Goal: Check status: Check status

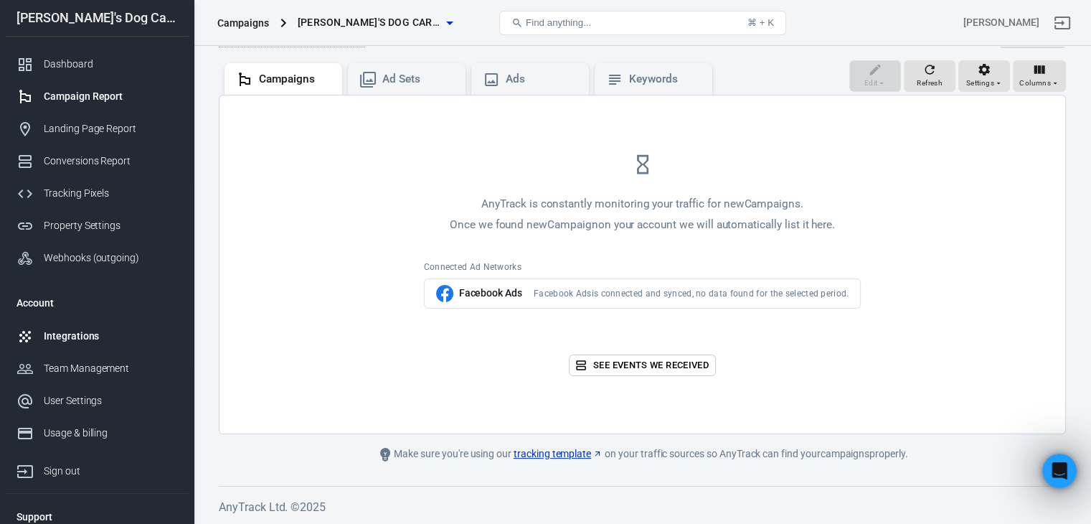
click at [60, 342] on div "Integrations" at bounding box center [110, 336] width 133 height 15
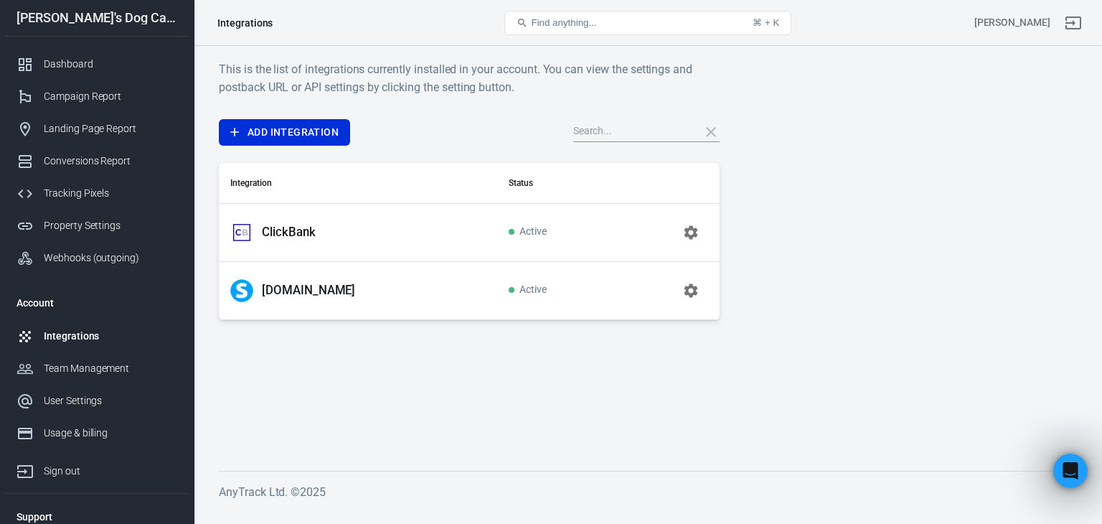
click at [298, 286] on p "[DOMAIN_NAME]" at bounding box center [308, 290] width 93 height 15
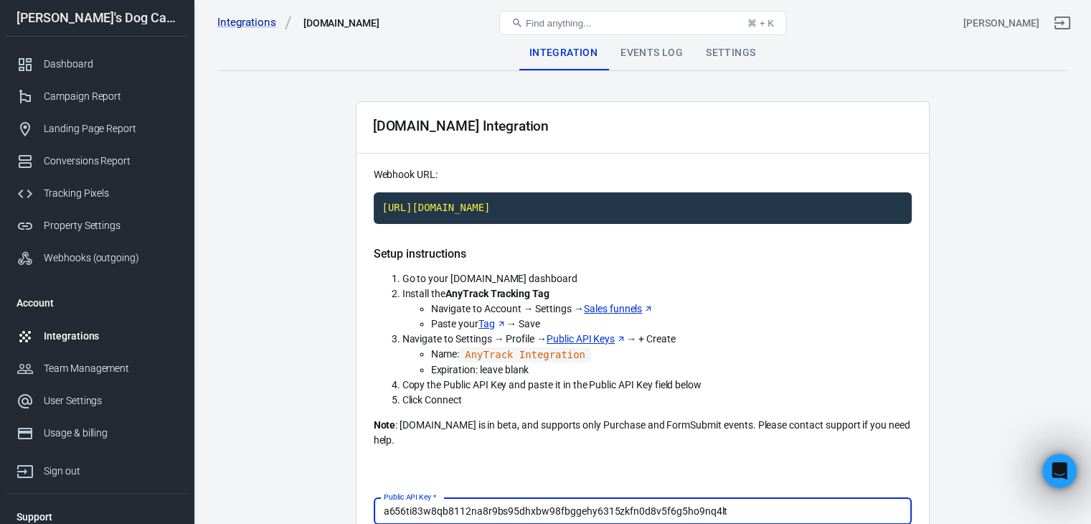
click at [662, 53] on div "Events Log" at bounding box center [651, 53] width 85 height 34
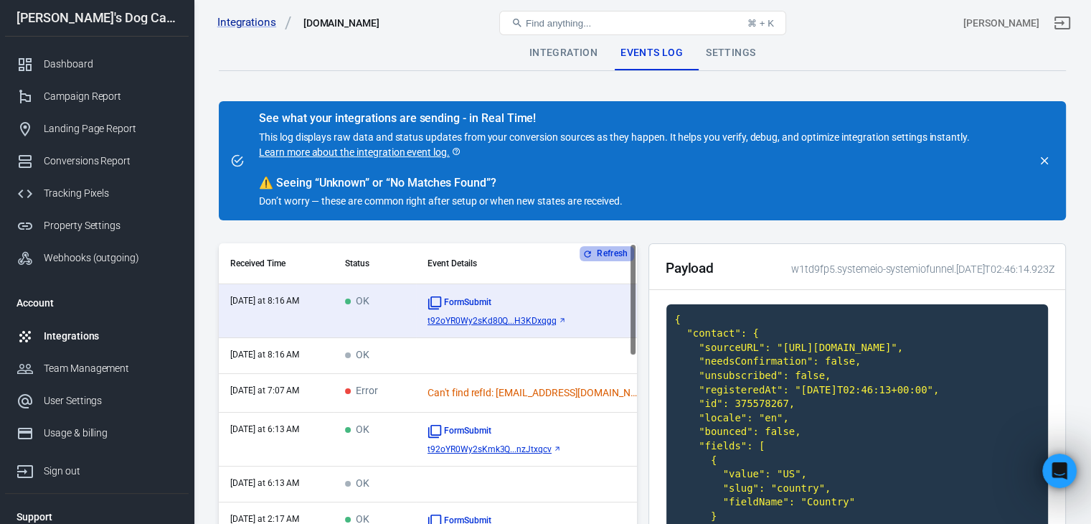
click at [606, 248] on button "Refresh" at bounding box center [607, 253] width 54 height 15
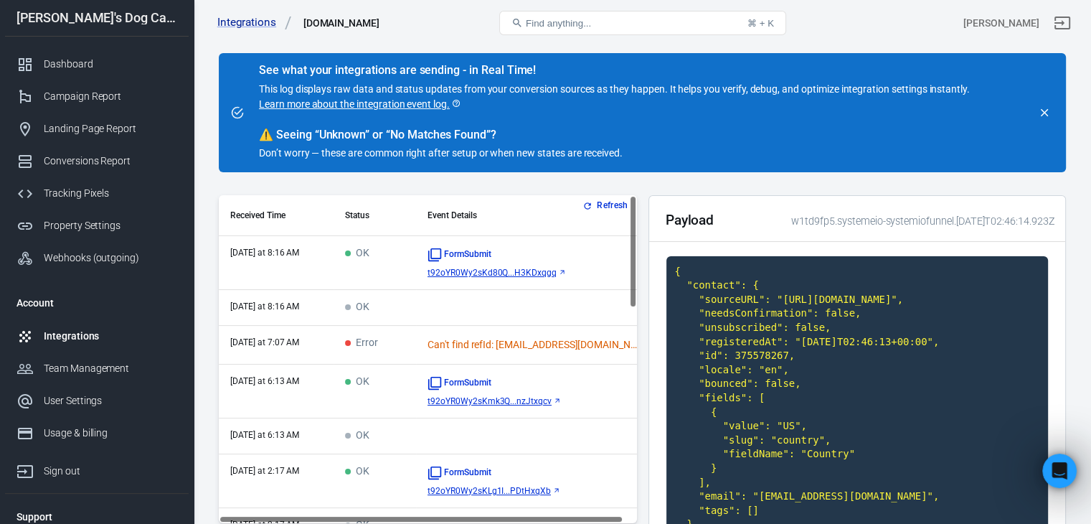
scroll to position [72, 0]
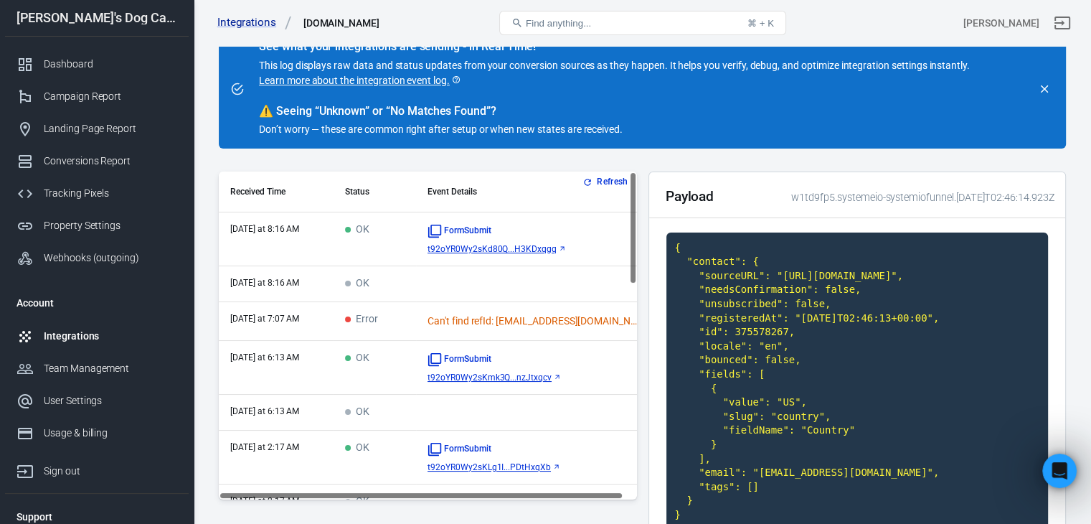
click at [368, 245] on td "OK" at bounding box center [375, 239] width 83 height 54
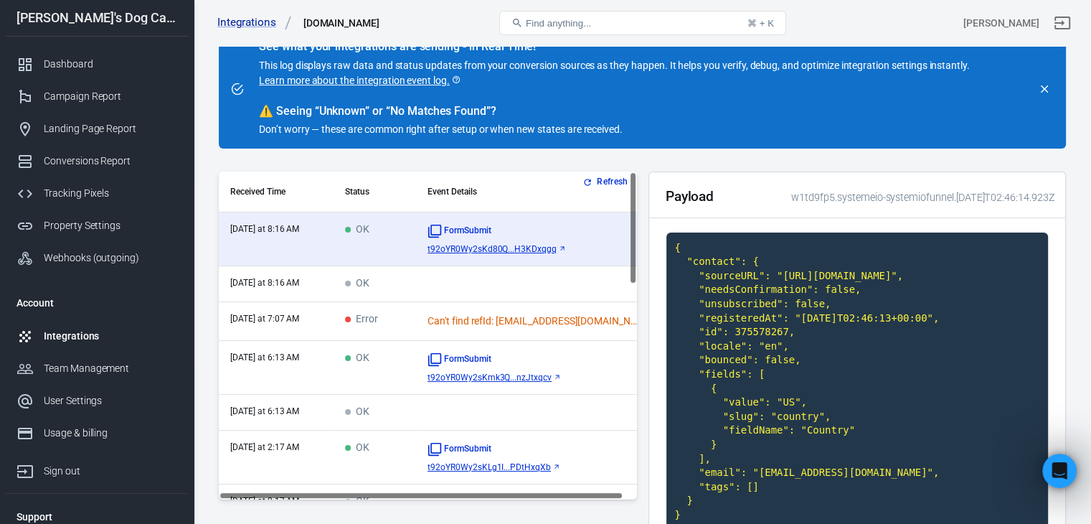
click at [361, 319] on span "Error" at bounding box center [361, 320] width 33 height 12
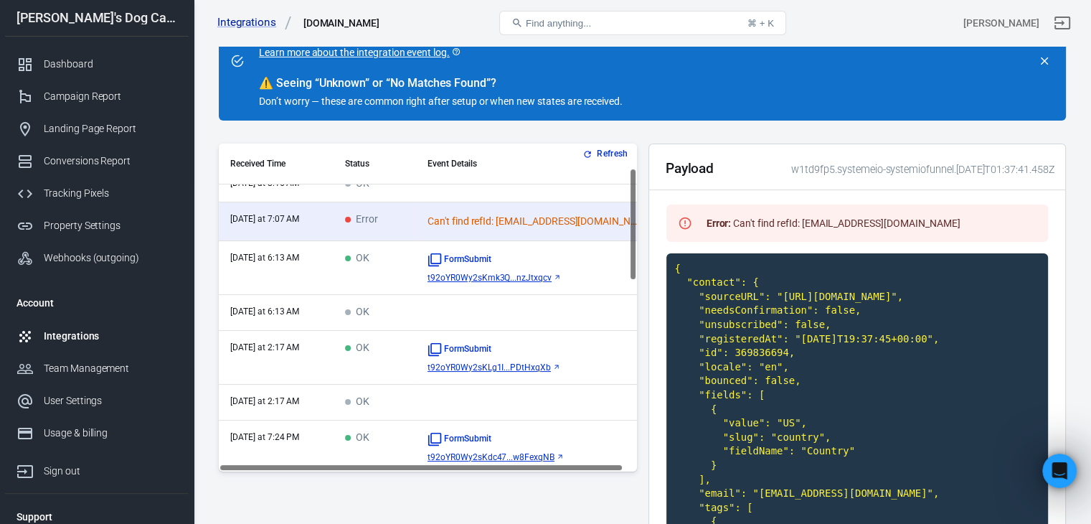
click at [380, 359] on td "OK" at bounding box center [375, 358] width 83 height 54
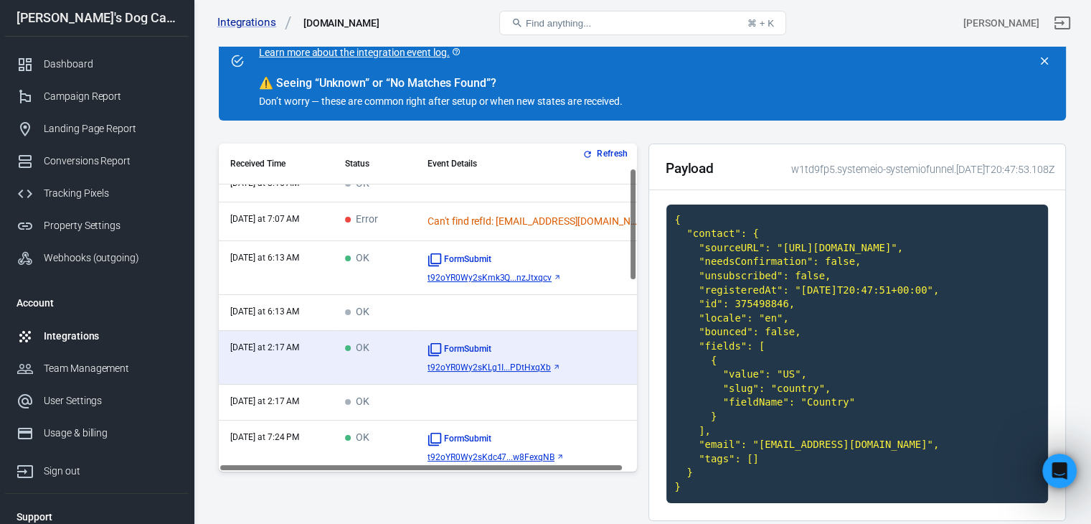
click at [381, 270] on td "OK" at bounding box center [375, 268] width 83 height 54
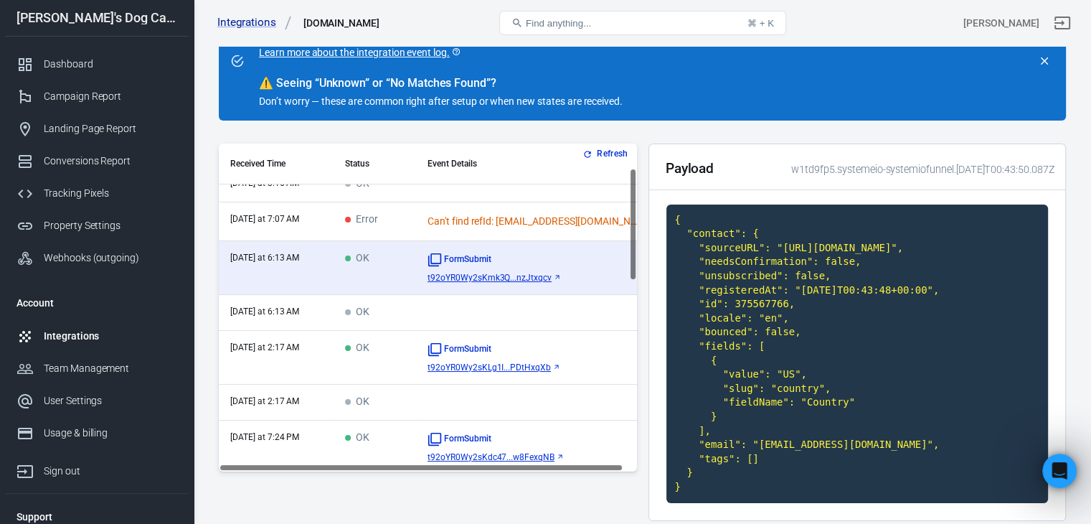
click at [373, 359] on td "OK" at bounding box center [375, 358] width 83 height 54
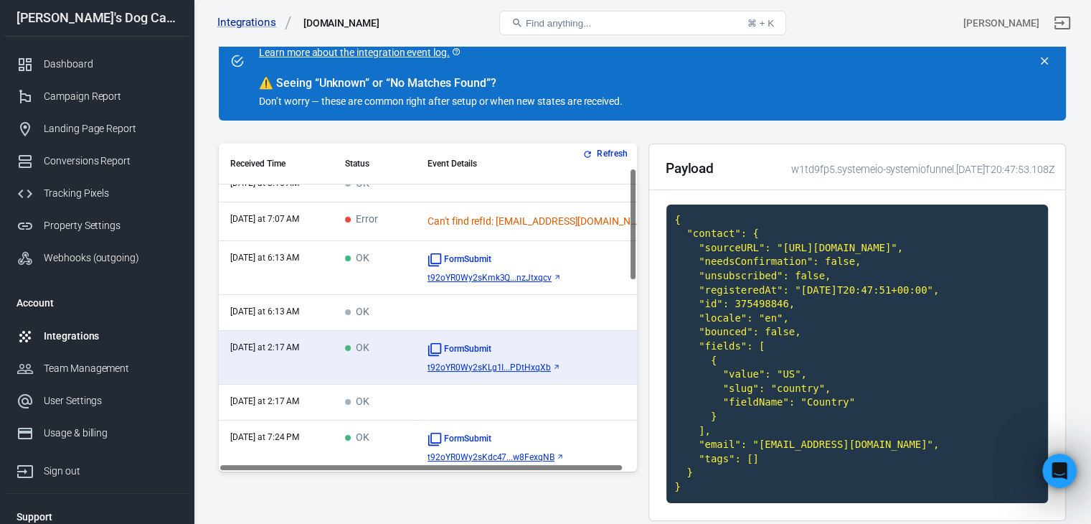
click at [375, 275] on td "OK" at bounding box center [375, 268] width 83 height 54
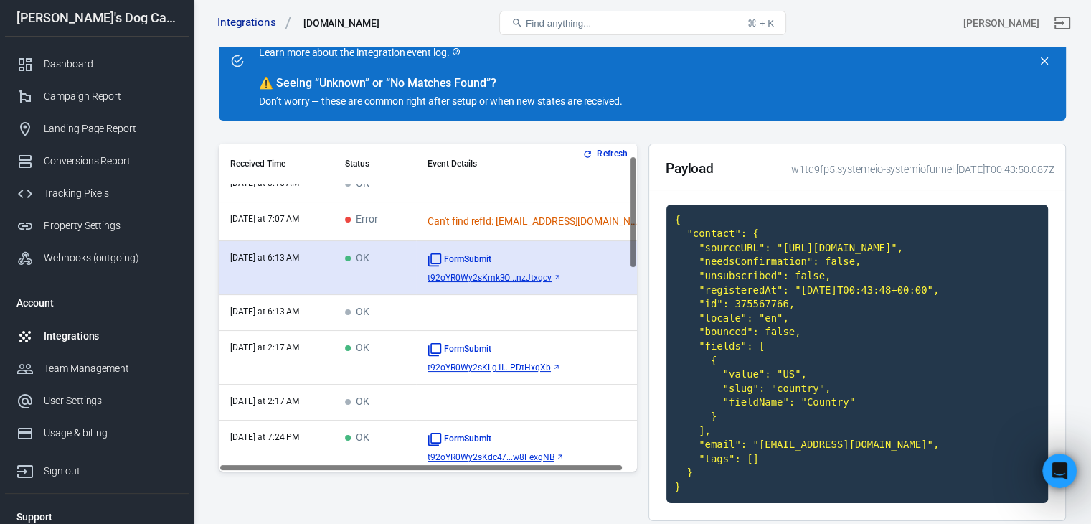
scroll to position [0, 0]
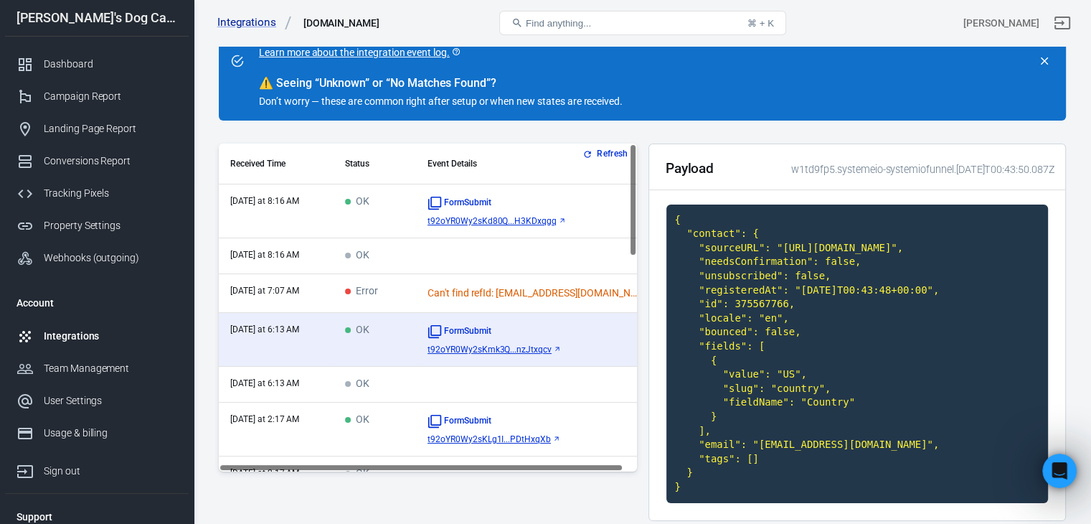
click at [386, 288] on td "Error" at bounding box center [375, 293] width 83 height 39
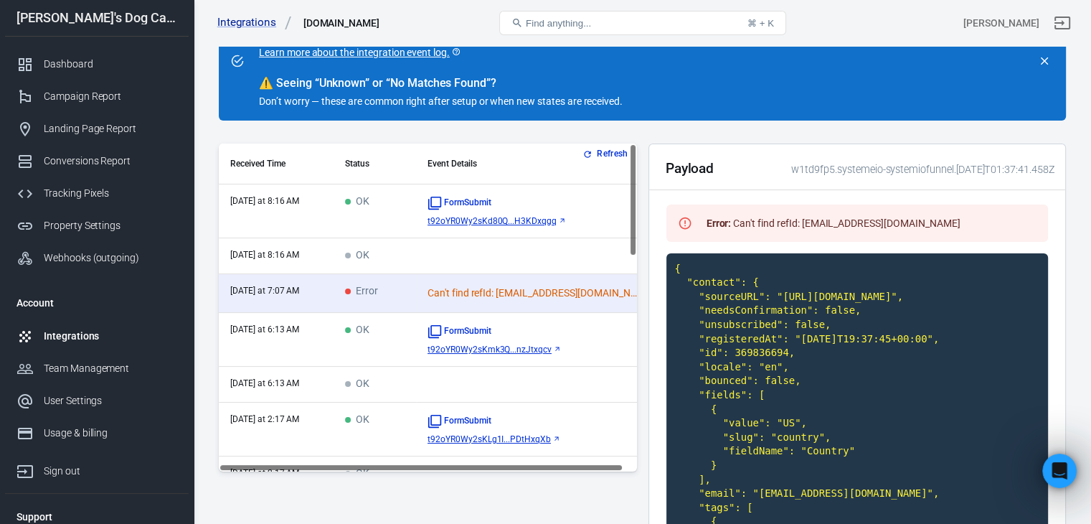
click at [396, 210] on td "OK" at bounding box center [375, 211] width 83 height 54
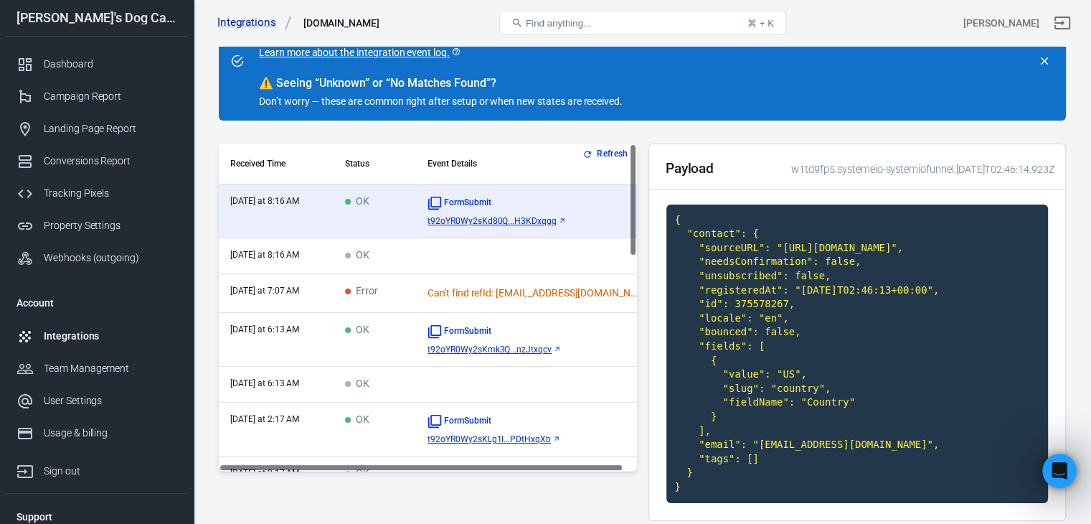
click at [385, 337] on td "OK" at bounding box center [375, 340] width 83 height 54
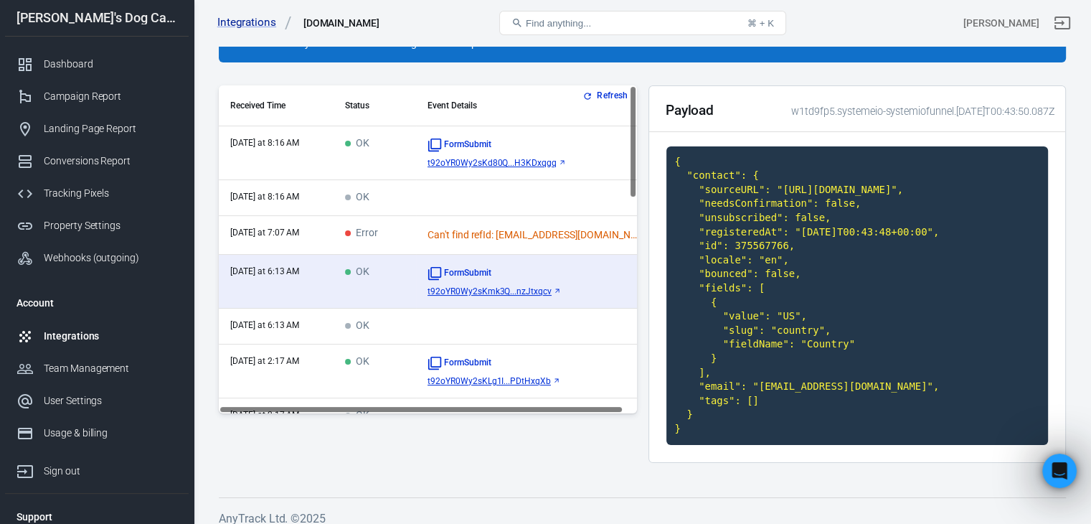
scroll to position [253, 0]
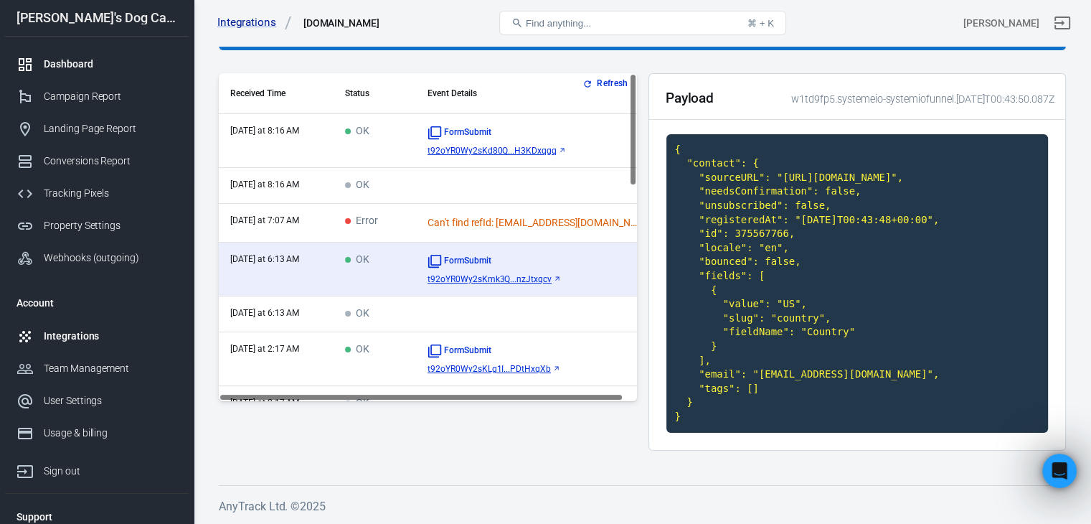
click at [90, 61] on div "Dashboard" at bounding box center [110, 64] width 133 height 15
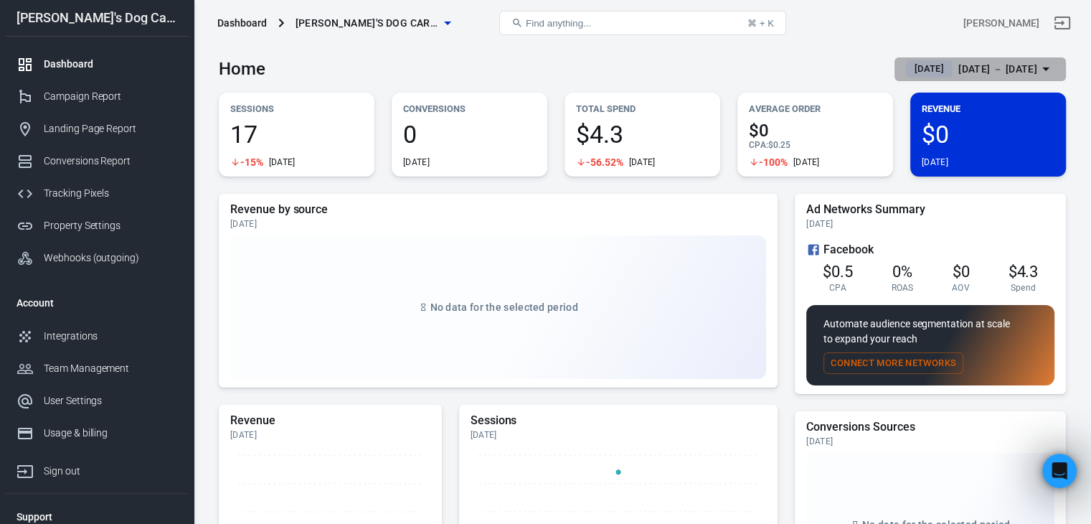
click at [995, 64] on div "[DATE] － [DATE]" at bounding box center [998, 69] width 79 height 18
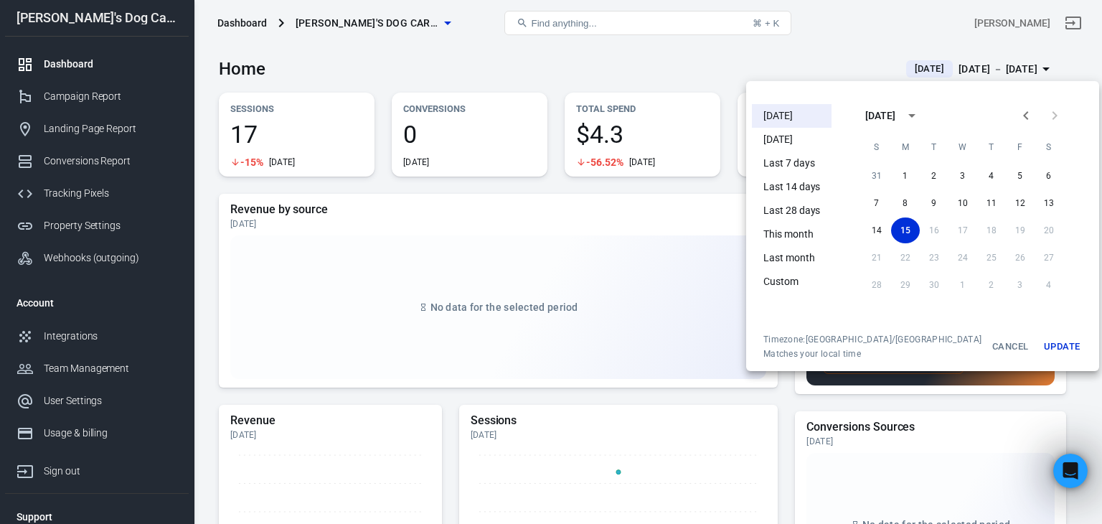
click at [772, 141] on li "[DATE]" at bounding box center [792, 140] width 80 height 24
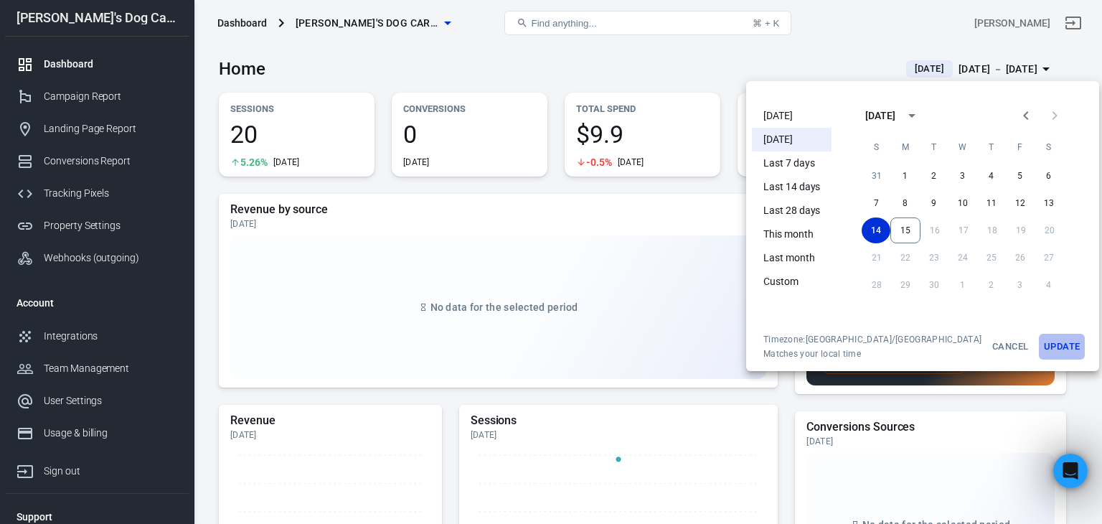
click at [1039, 350] on button "Update" at bounding box center [1062, 347] width 46 height 26
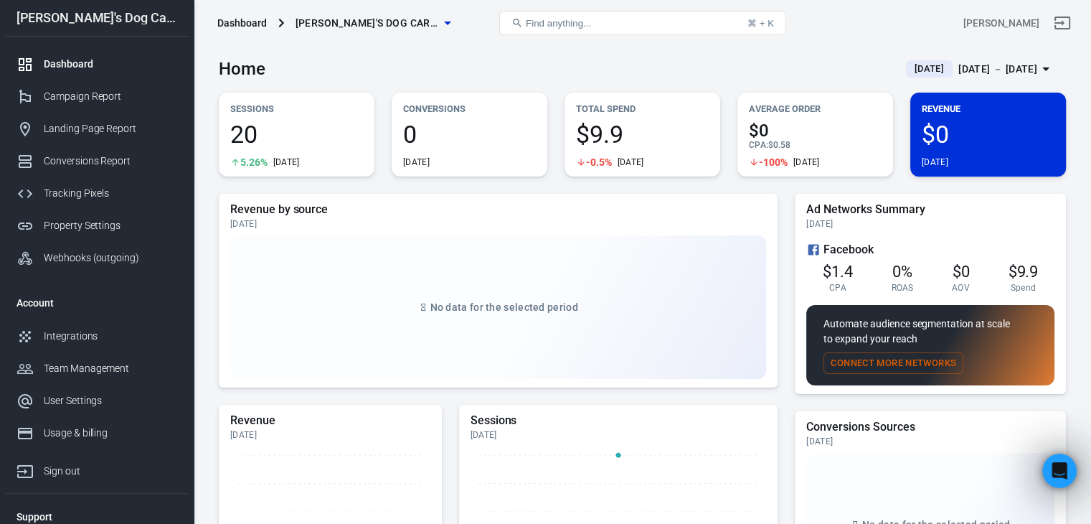
click at [995, 66] on div "[DATE] － [DATE]" at bounding box center [998, 69] width 79 height 18
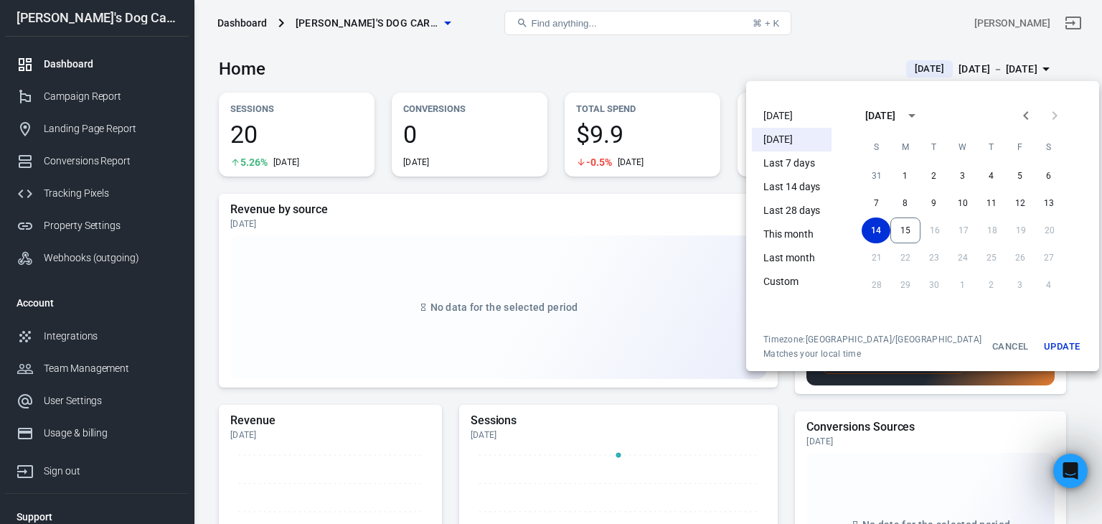
click at [792, 116] on li "[DATE]" at bounding box center [792, 116] width 80 height 24
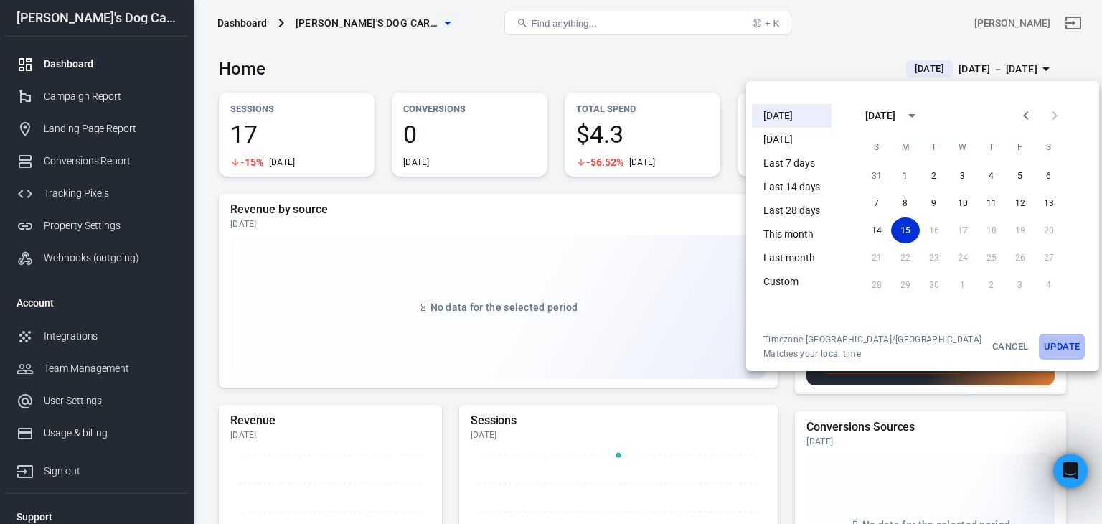
click at [1039, 347] on button "Update" at bounding box center [1062, 347] width 46 height 26
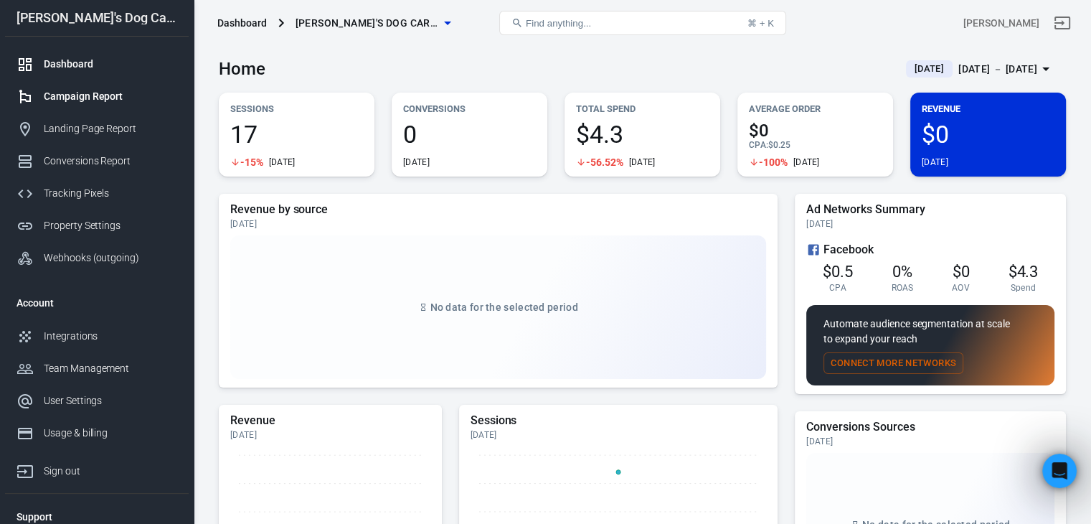
click at [39, 87] on link "Campaign Report" at bounding box center [97, 96] width 184 height 32
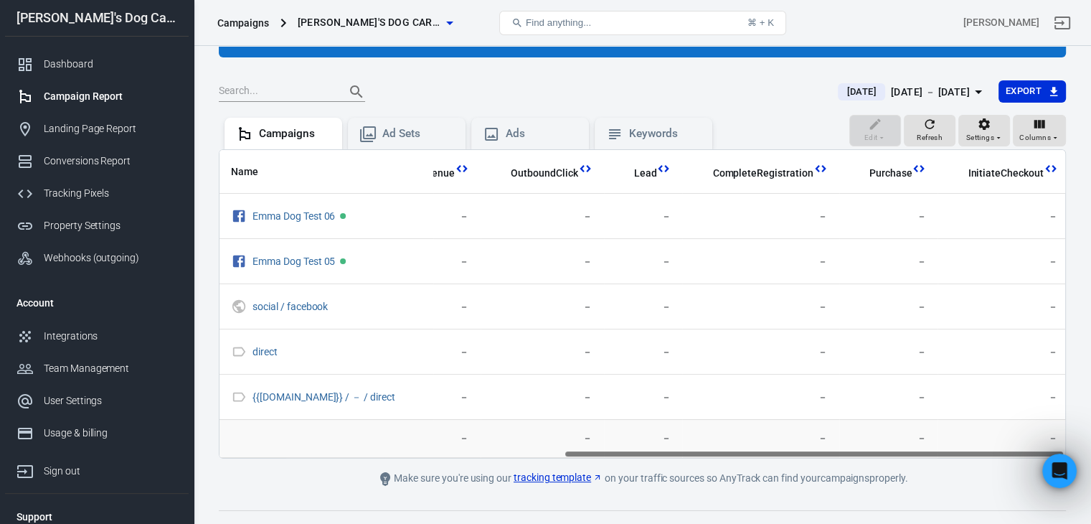
scroll to position [0, 581]
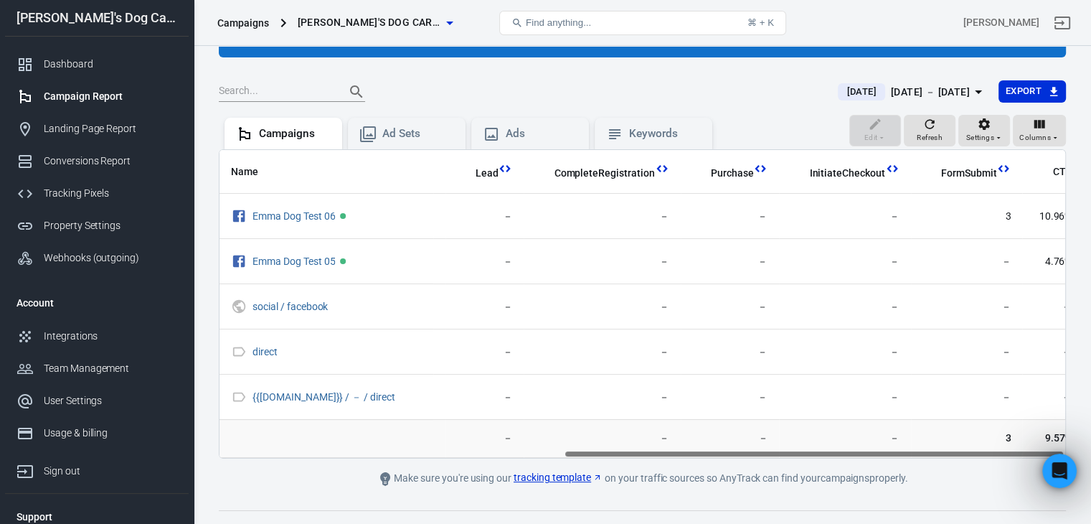
drag, startPoint x: 422, startPoint y: 451, endPoint x: 858, endPoint y: 439, distance: 436.4
click at [858, 439] on div "Name Reach Link Clicks Sessions New Visitors Revenue OutboundClick Lead Complet…" at bounding box center [642, 303] width 847 height 309
click at [957, 94] on div "[DATE] － [DATE]" at bounding box center [930, 92] width 79 height 18
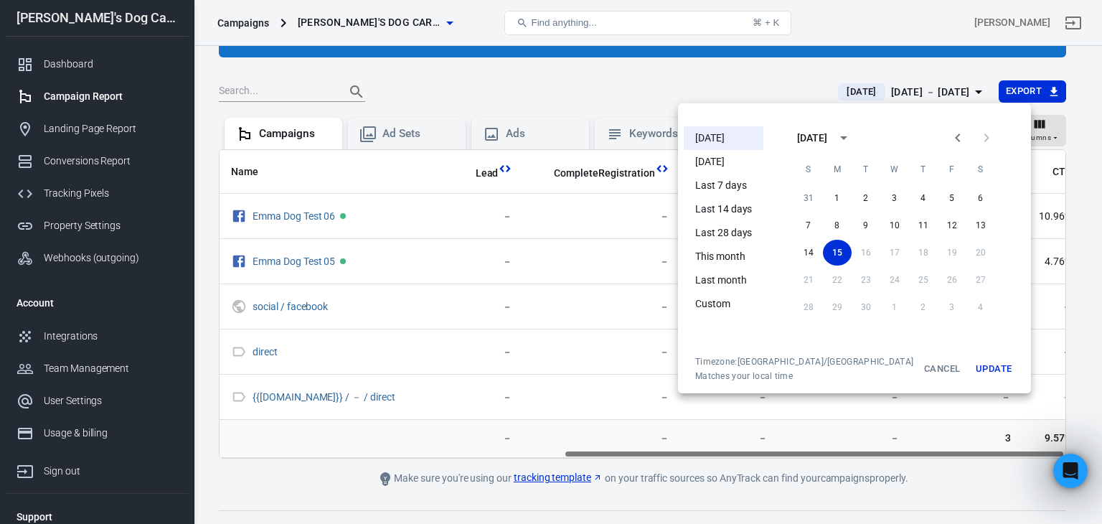
click at [744, 67] on div at bounding box center [551, 262] width 1102 height 524
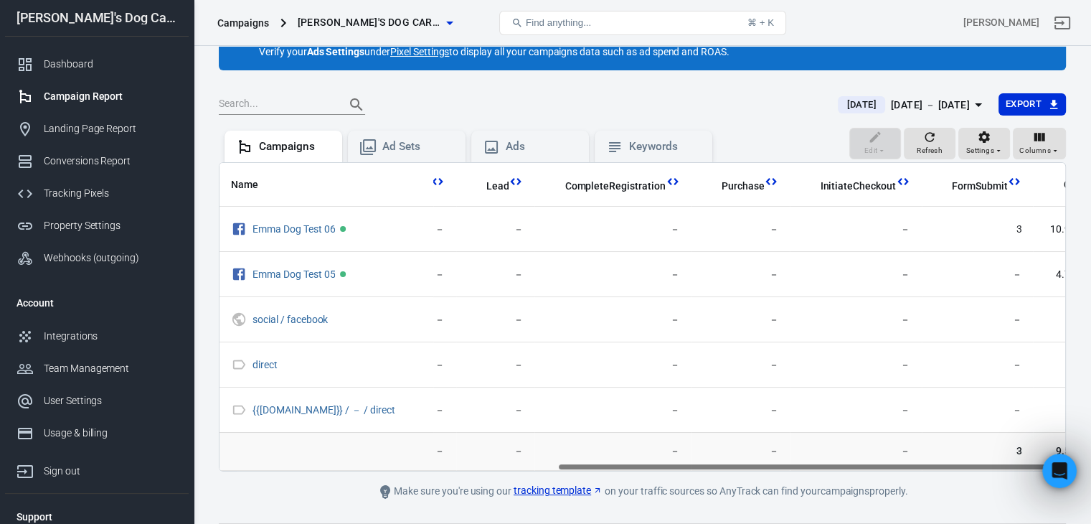
scroll to position [0, 0]
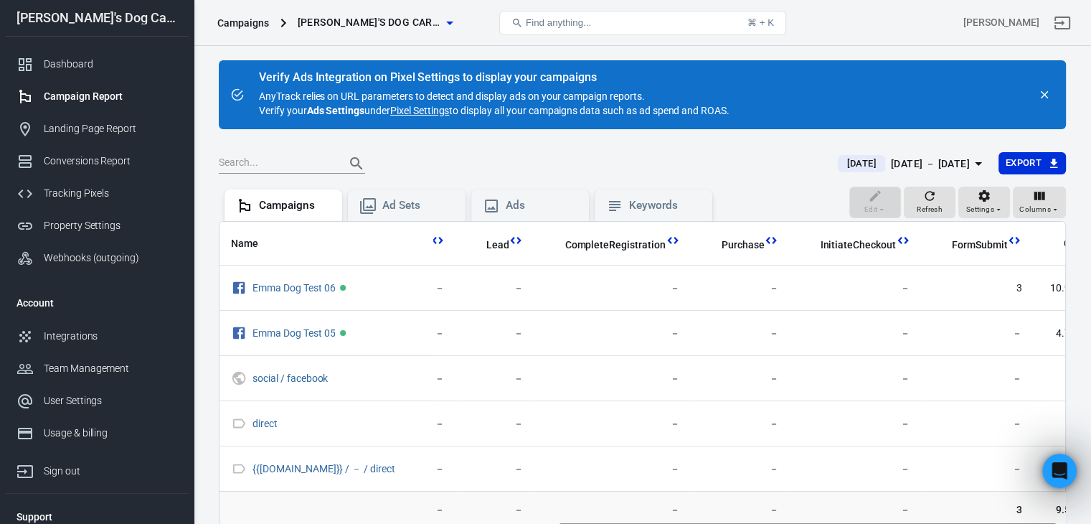
click at [900, 150] on main "Verify Ads Integration on Pixel Settings to display your campaigns AnyTrack rel…" at bounding box center [642, 309] width 847 height 499
click at [898, 162] on div "[DATE] － [DATE]" at bounding box center [930, 164] width 79 height 18
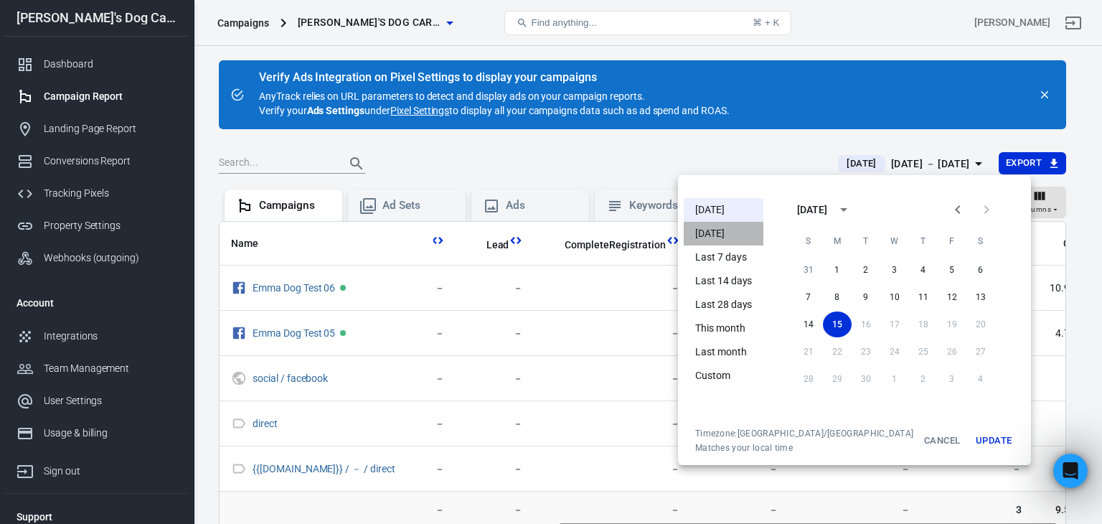
click at [729, 229] on li "[DATE]" at bounding box center [724, 234] width 80 height 24
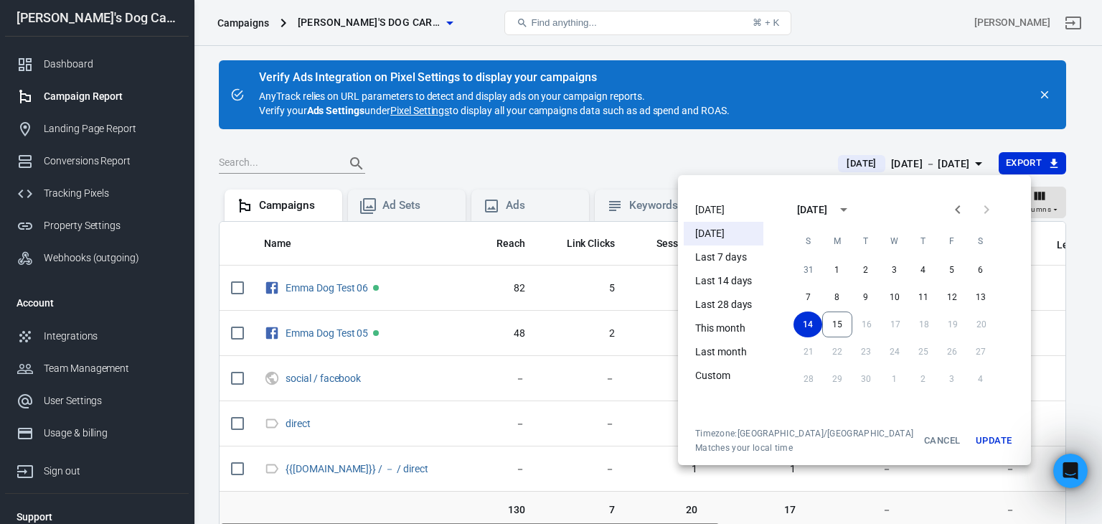
click at [971, 440] on button "Update" at bounding box center [994, 441] width 46 height 26
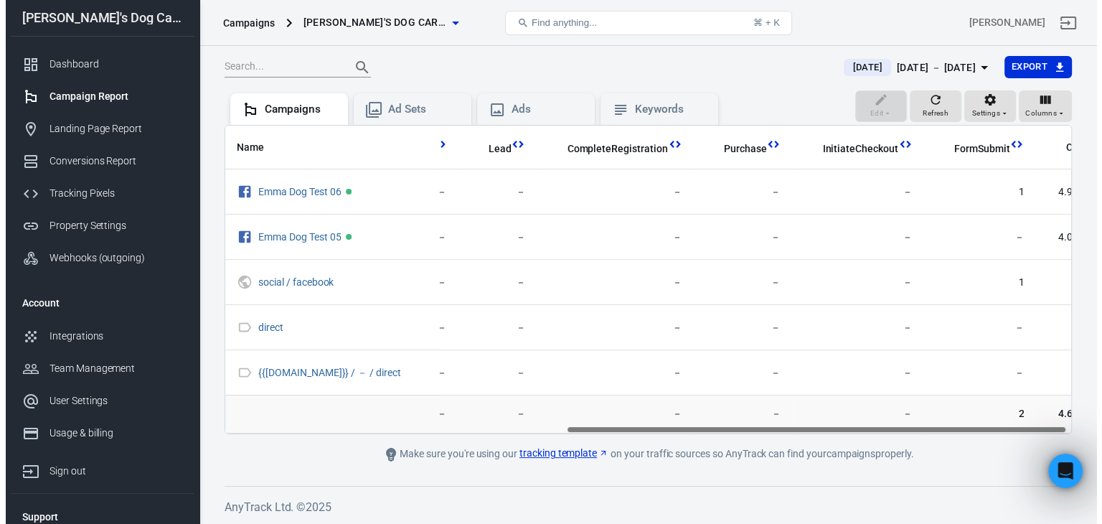
scroll to position [0, 581]
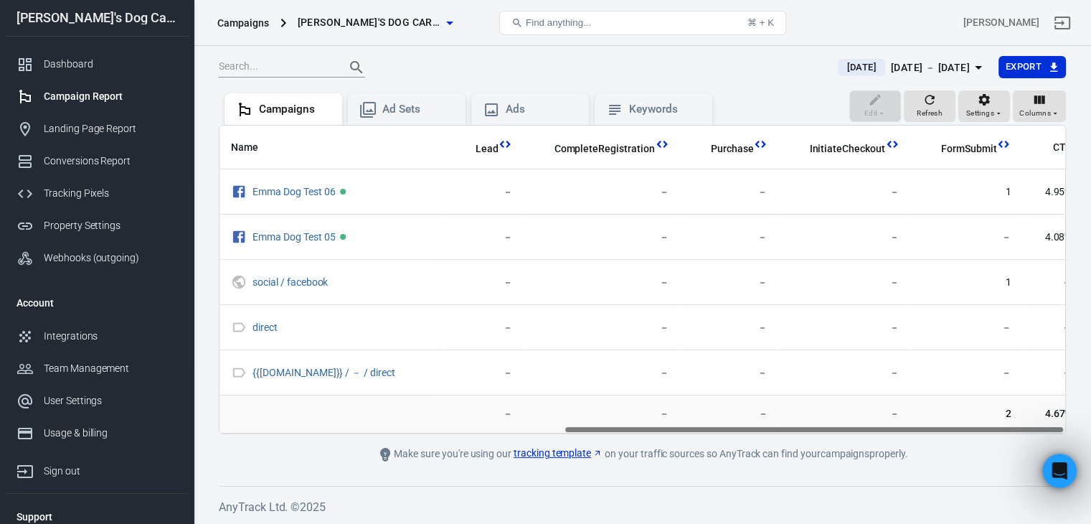
drag, startPoint x: 584, startPoint y: 425, endPoint x: 955, endPoint y: 419, distance: 371.0
click at [955, 419] on div "Name Reach Link Clicks Sessions New Visitors Revenue OutboundClick Lead Complet…" at bounding box center [642, 279] width 847 height 309
click at [915, 67] on div "[DATE] － [DATE]" at bounding box center [930, 68] width 79 height 18
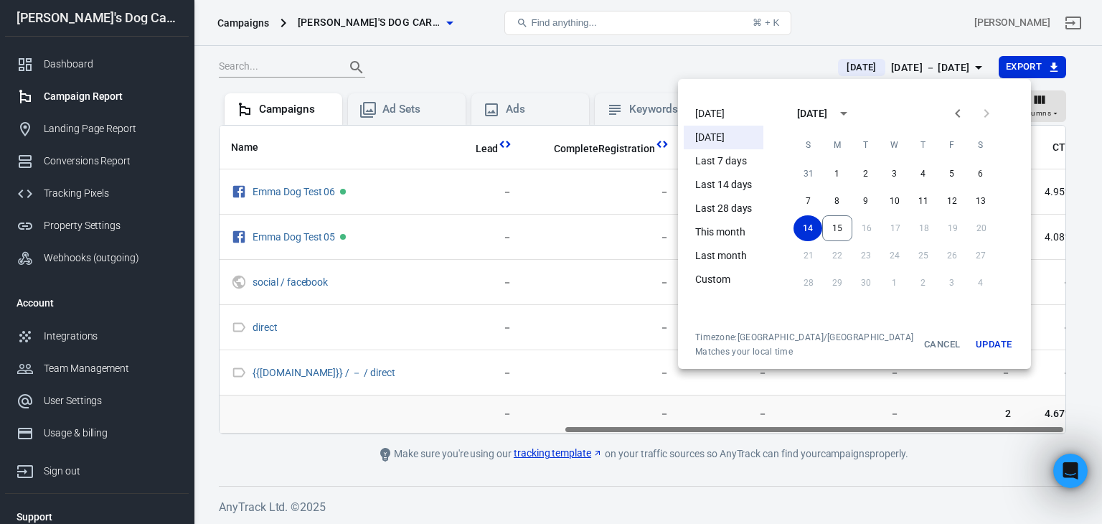
click at [730, 115] on li "[DATE]" at bounding box center [724, 114] width 80 height 24
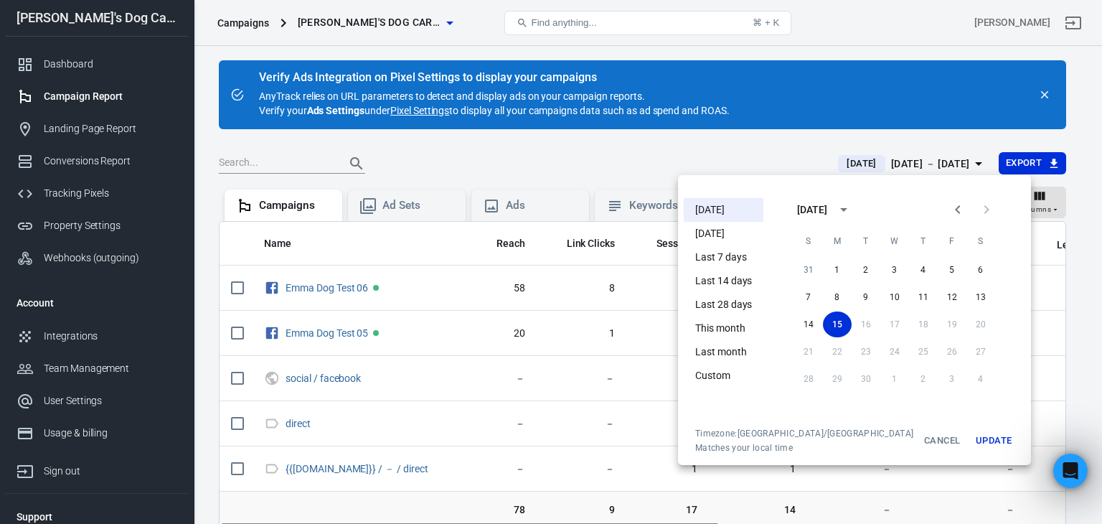
click at [971, 445] on button "Update" at bounding box center [994, 441] width 46 height 26
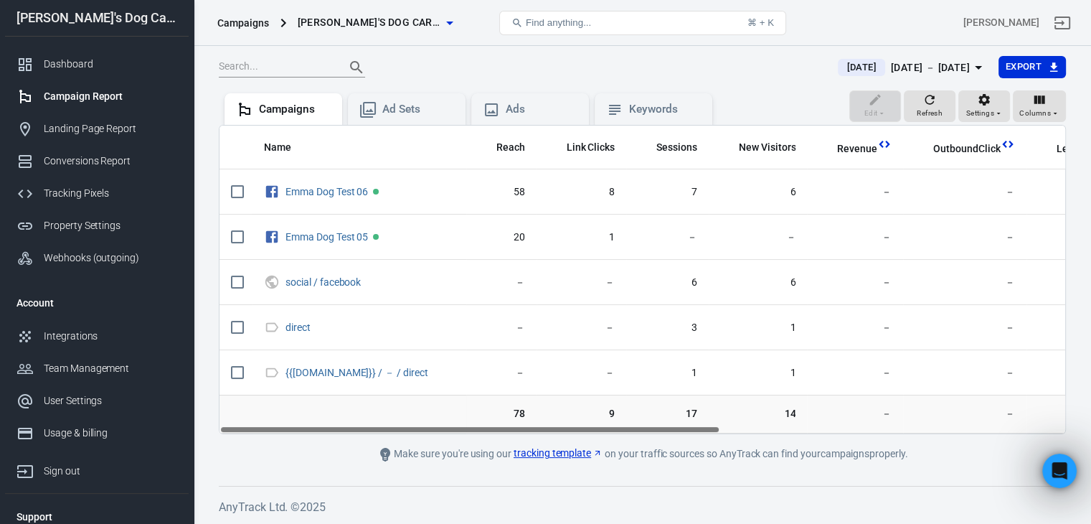
drag, startPoint x: 410, startPoint y: 430, endPoint x: 336, endPoint y: 429, distance: 74.6
click at [336, 429] on div "Name Reach Link Clicks Sessions New Visitors Revenue OutboundClick Lead Complet…" at bounding box center [643, 280] width 846 height 308
